Goal: Task Accomplishment & Management: Use online tool/utility

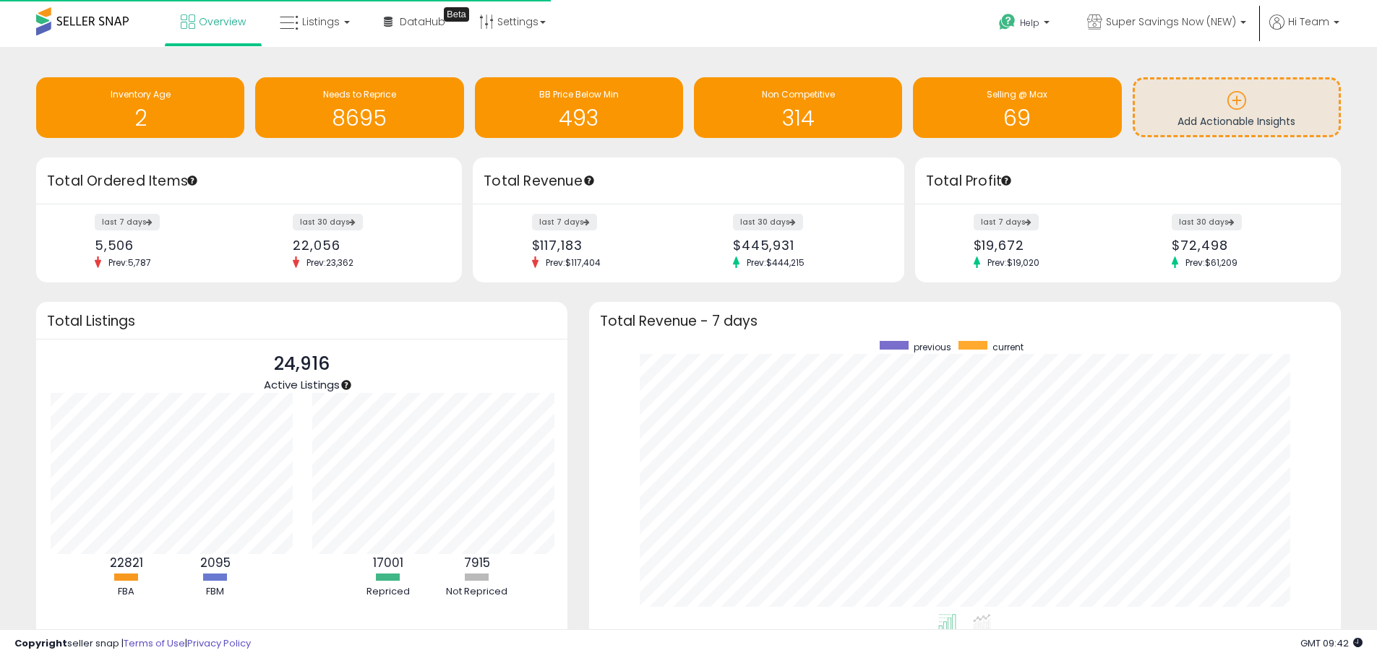
scroll to position [273, 723]
click at [310, 30] on link "Listings" at bounding box center [315, 21] width 92 height 43
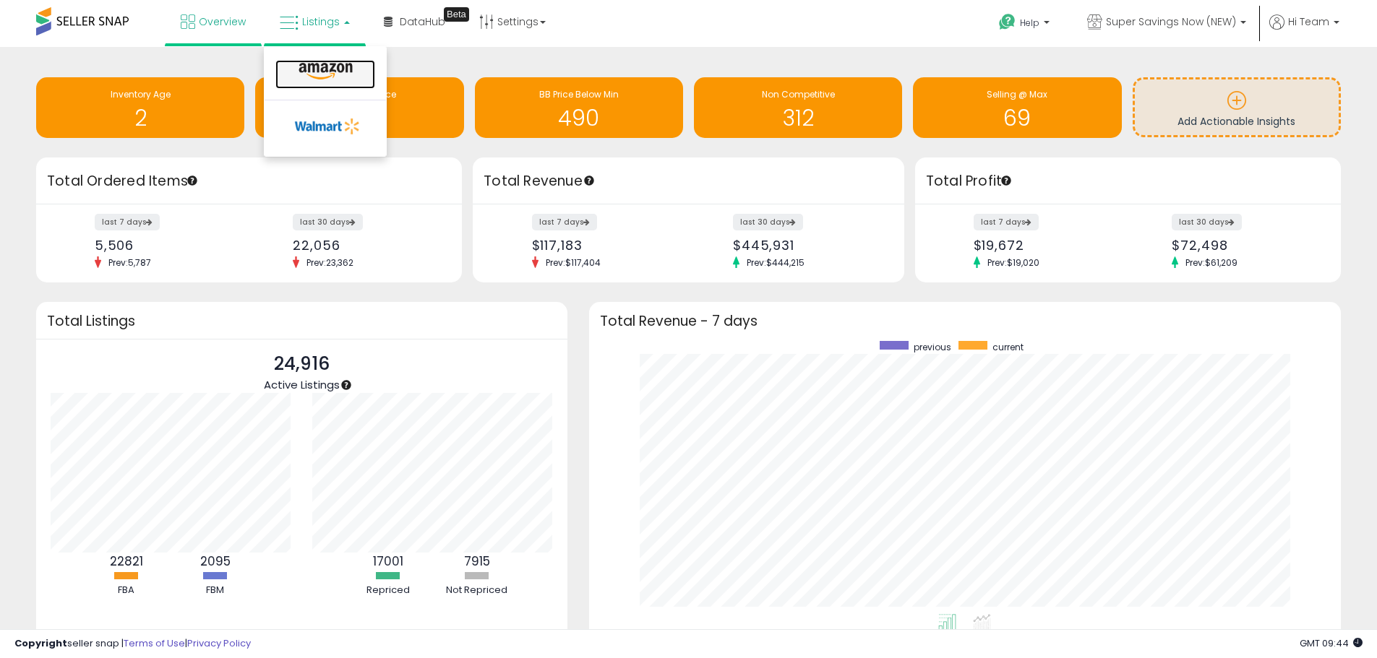
click at [309, 64] on icon at bounding box center [325, 71] width 63 height 19
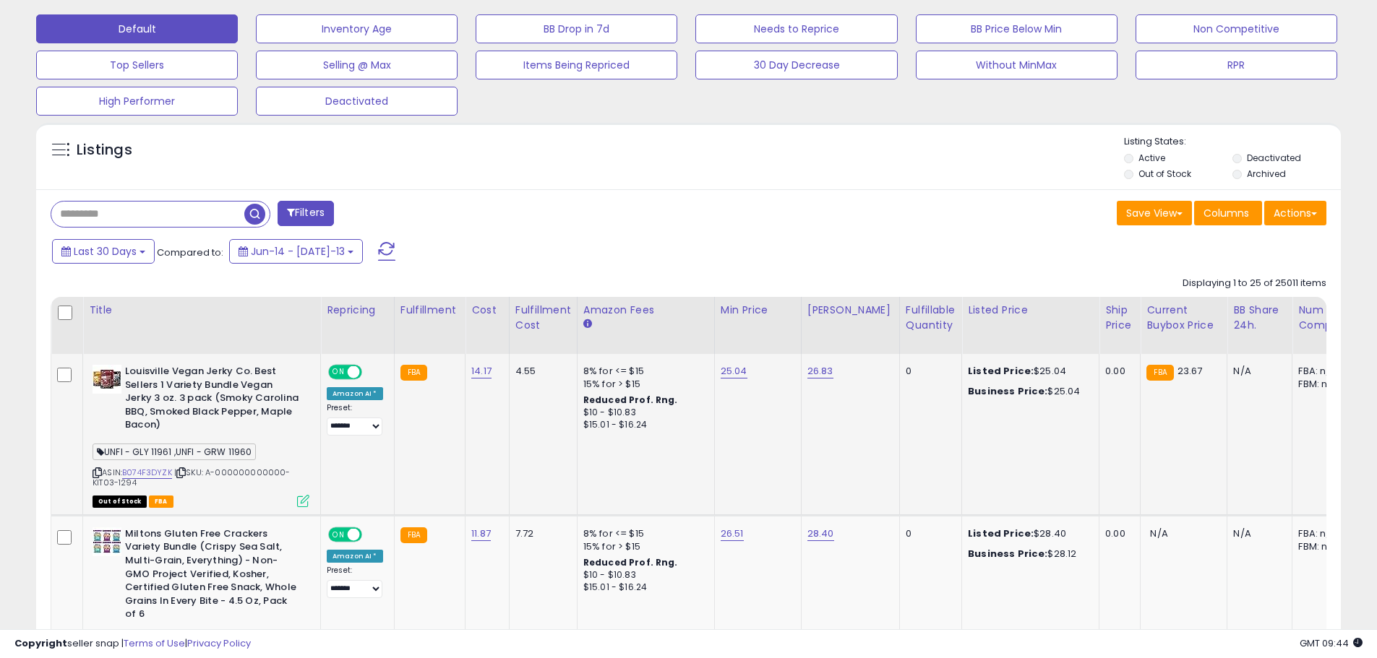
scroll to position [506, 0]
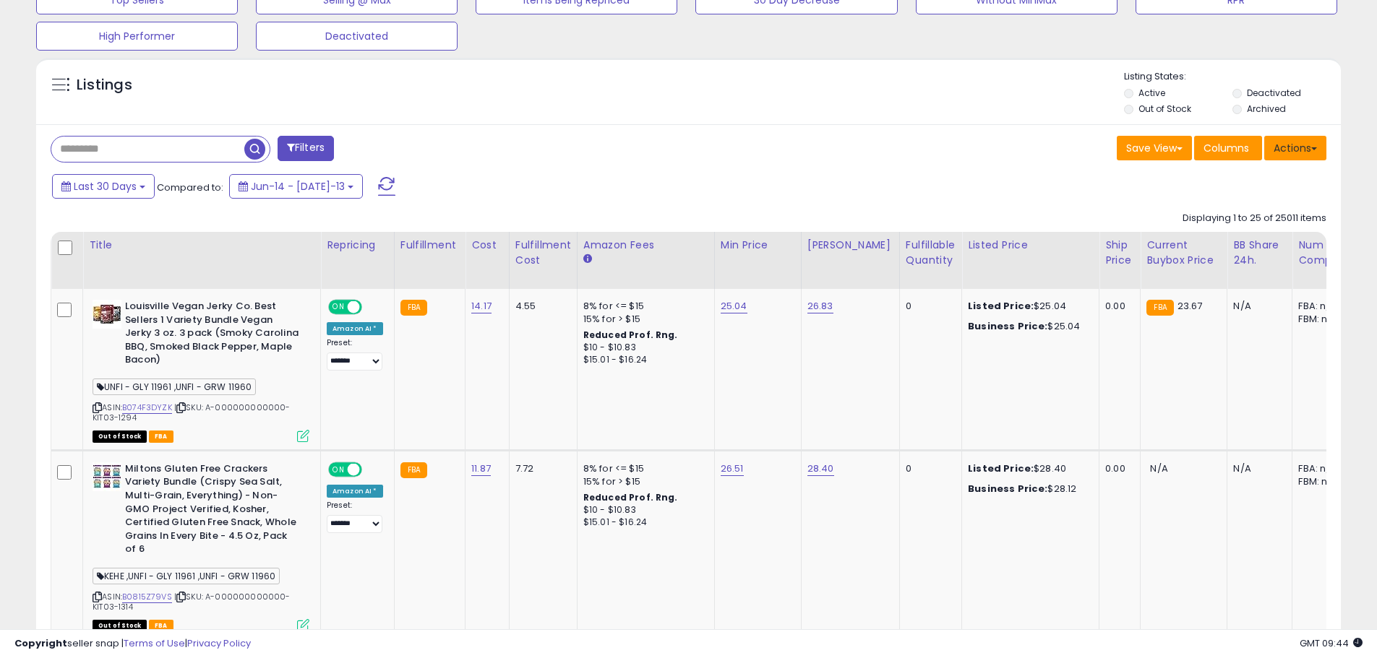
click at [1304, 147] on button "Actions" at bounding box center [1295, 148] width 62 height 25
click at [1260, 247] on link "Export All Columns" at bounding box center [1236, 240] width 158 height 22
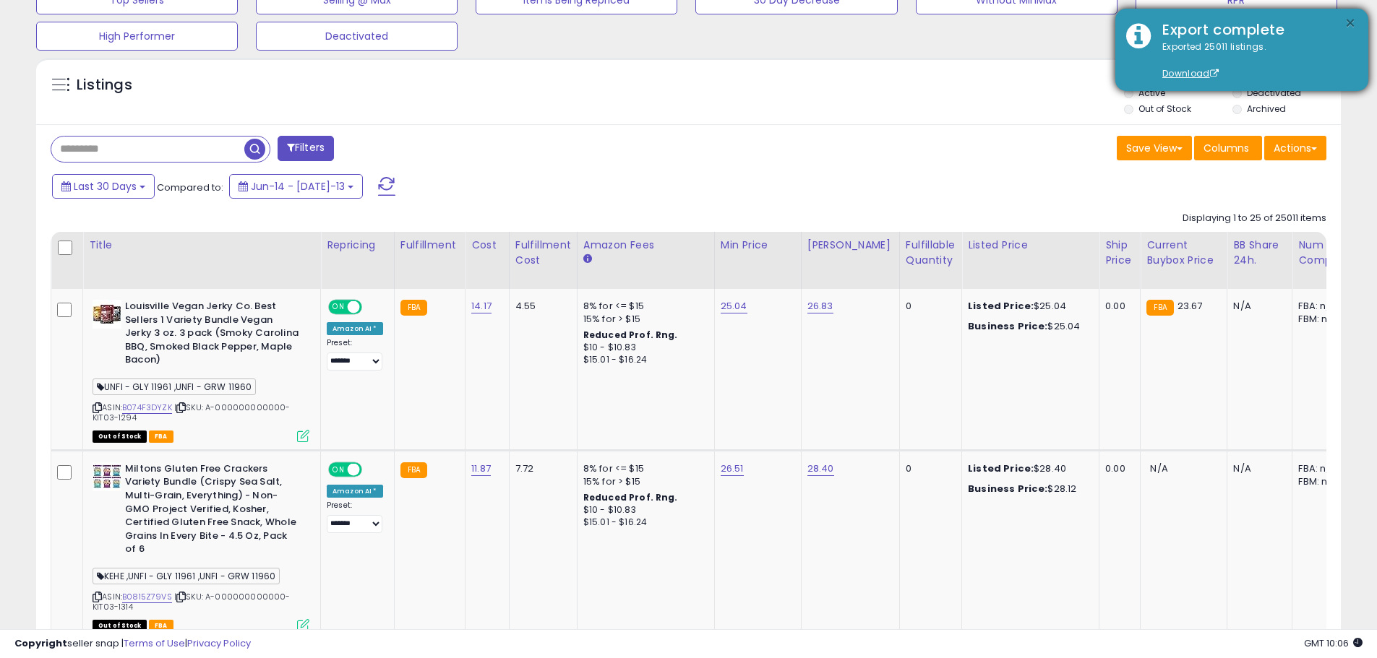
click at [1349, 22] on button "×" at bounding box center [1350, 23] width 12 height 18
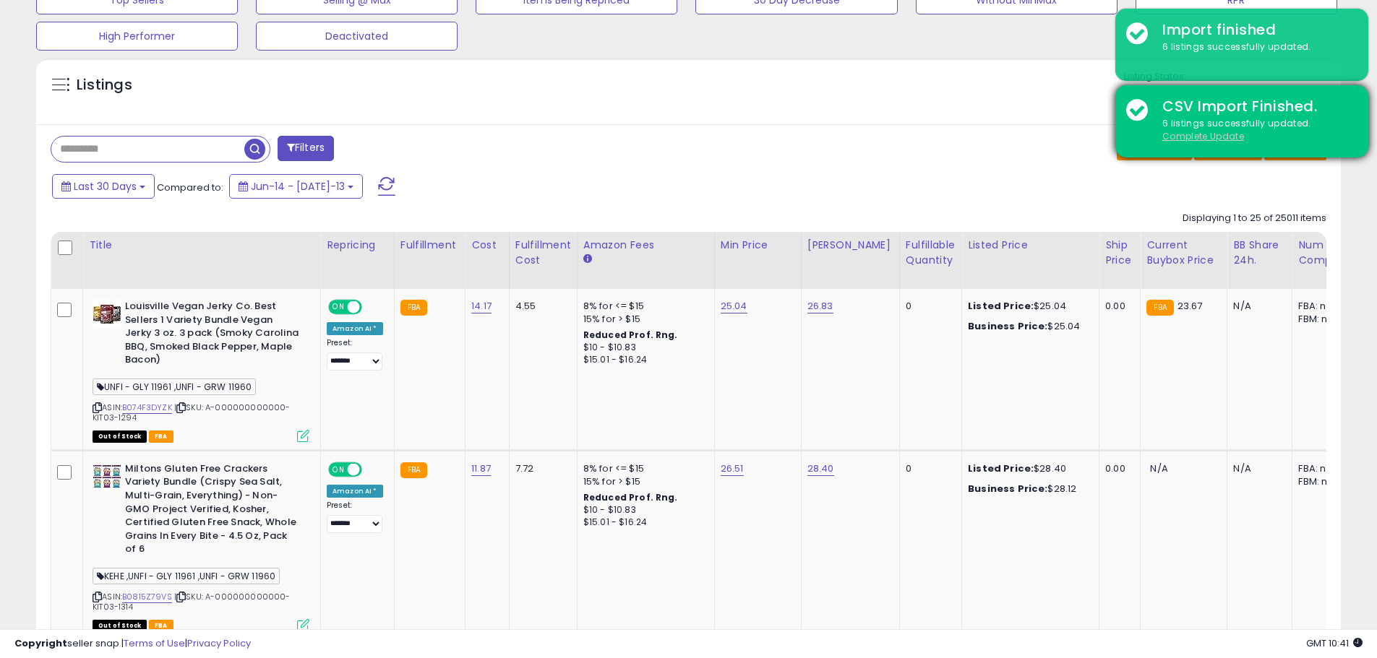
click at [1191, 134] on u "Complete Update" at bounding box center [1203, 136] width 82 height 12
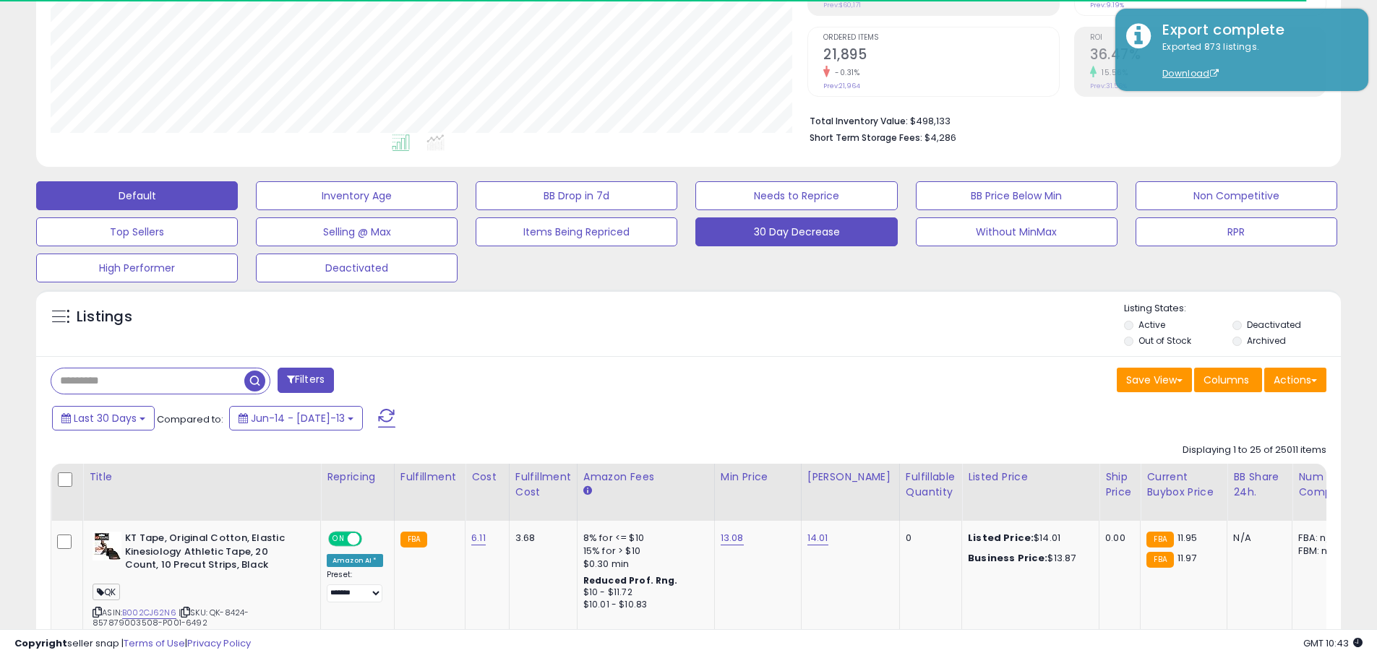
scroll to position [296, 757]
